Goal: Task Accomplishment & Management: Manage account settings

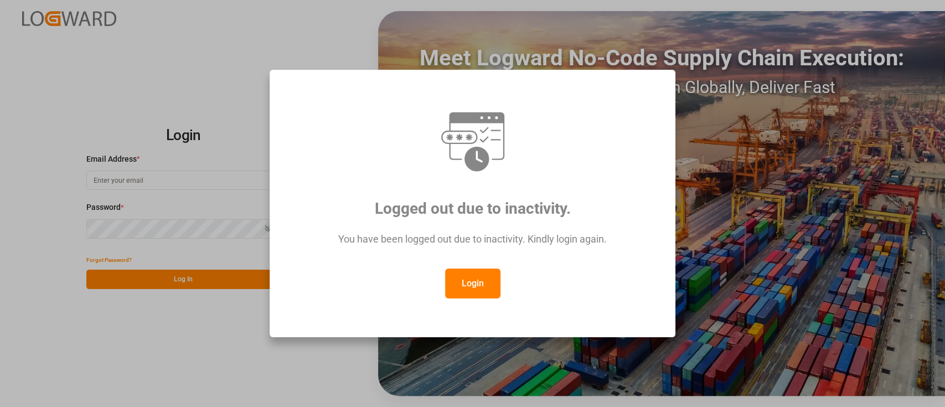
click at [445, 269] on button "Login" at bounding box center [472, 284] width 55 height 30
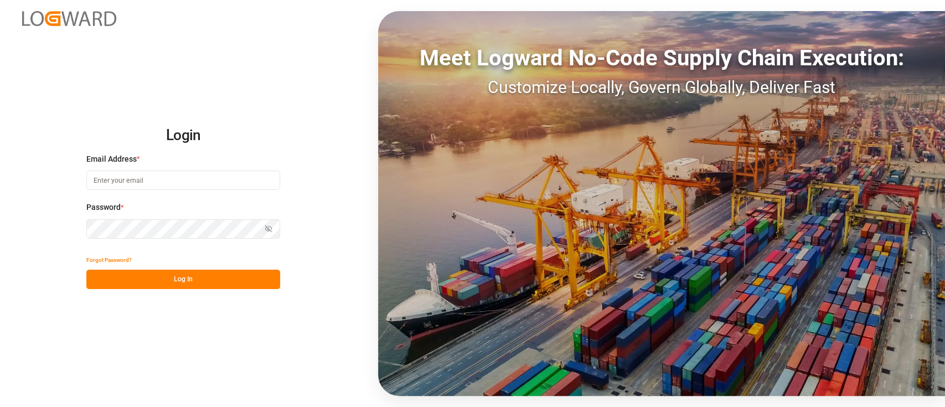
click at [206, 181] on input at bounding box center [183, 180] width 194 height 19
type input "[PERSON_NAME][EMAIL_ADDRESS][PERSON_NAME][DOMAIN_NAME]"
click at [229, 281] on button "Log In" at bounding box center [183, 279] width 194 height 19
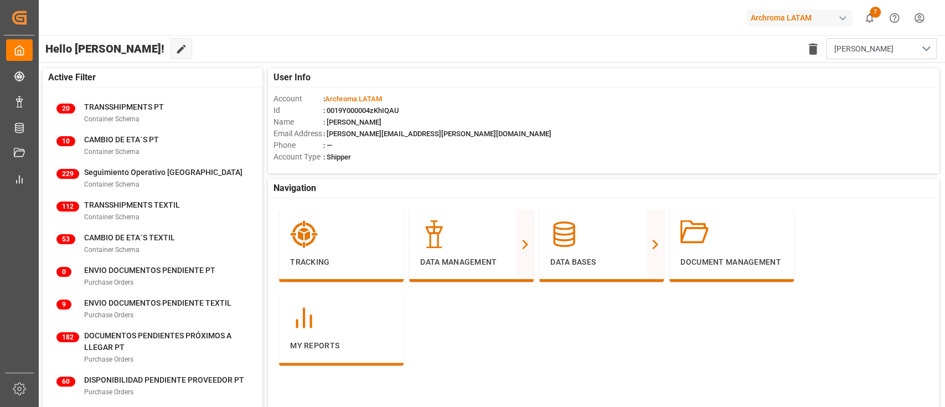
click at [666, 132] on div "Email Address : [PERSON_NAME][EMAIL_ADDRESS][PERSON_NAME][DOMAIN_NAME]" at bounding box center [604, 134] width 660 height 12
click at [474, 35] on header "Archroma LATAM 7 Notifications Only show unread All Watching Mark all categorie…" at bounding box center [488, 18] width 914 height 36
